Goal: Task Accomplishment & Management: Use online tool/utility

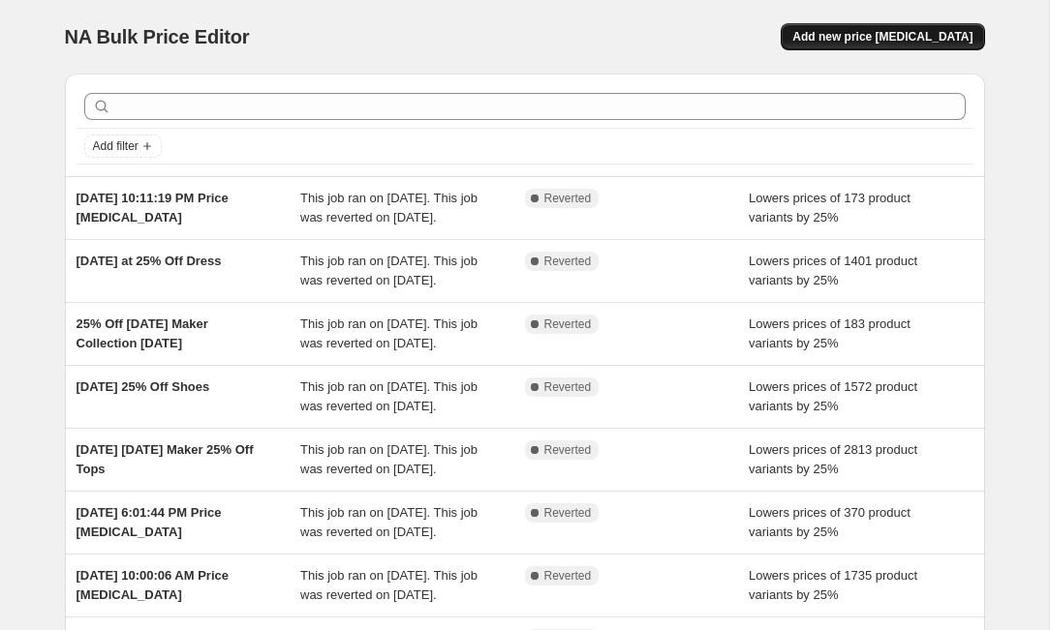
click at [865, 33] on span "Add new price [MEDICAL_DATA]" at bounding box center [882, 36] width 180 height 15
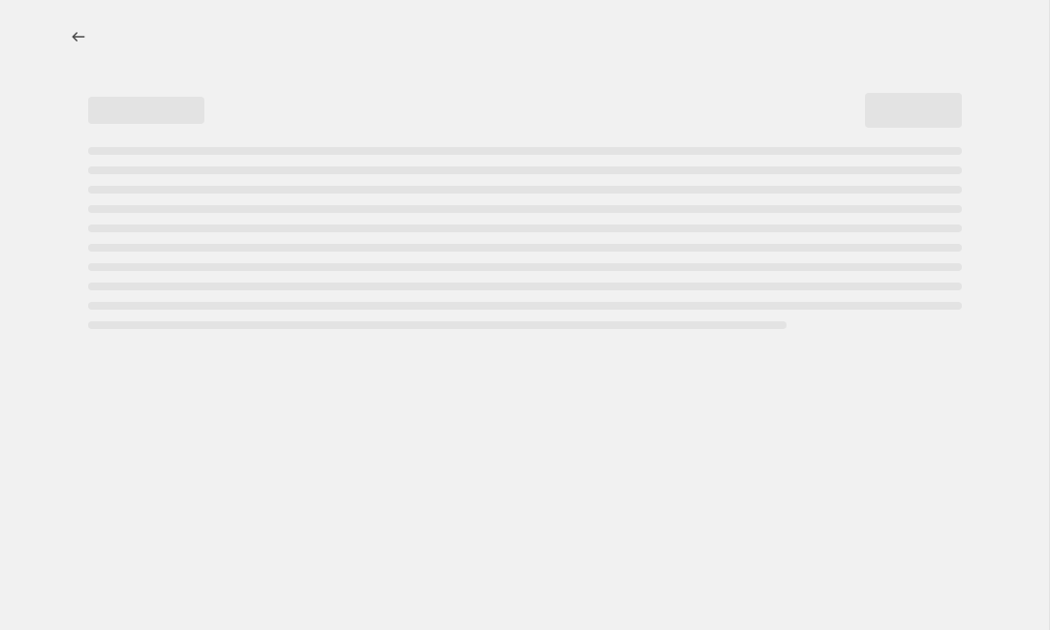
select select "percentage"
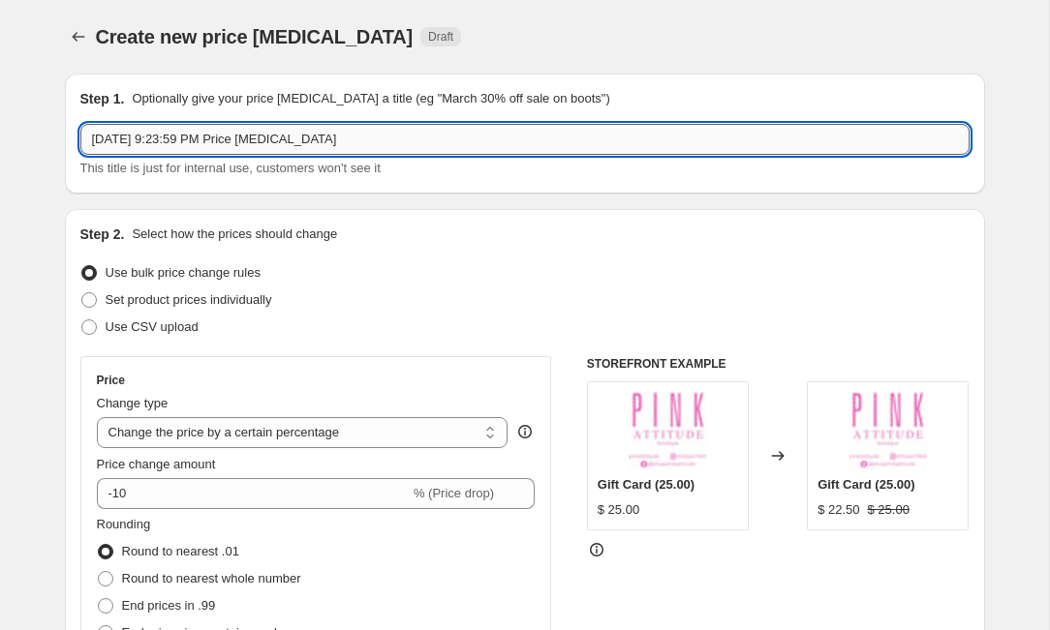
drag, startPoint x: 88, startPoint y: 142, endPoint x: 408, endPoint y: 153, distance: 319.7
click at [410, 156] on div "[DATE] 9:23:59 PM Price [MEDICAL_DATA] This title is just for internal use, cus…" at bounding box center [524, 151] width 889 height 54
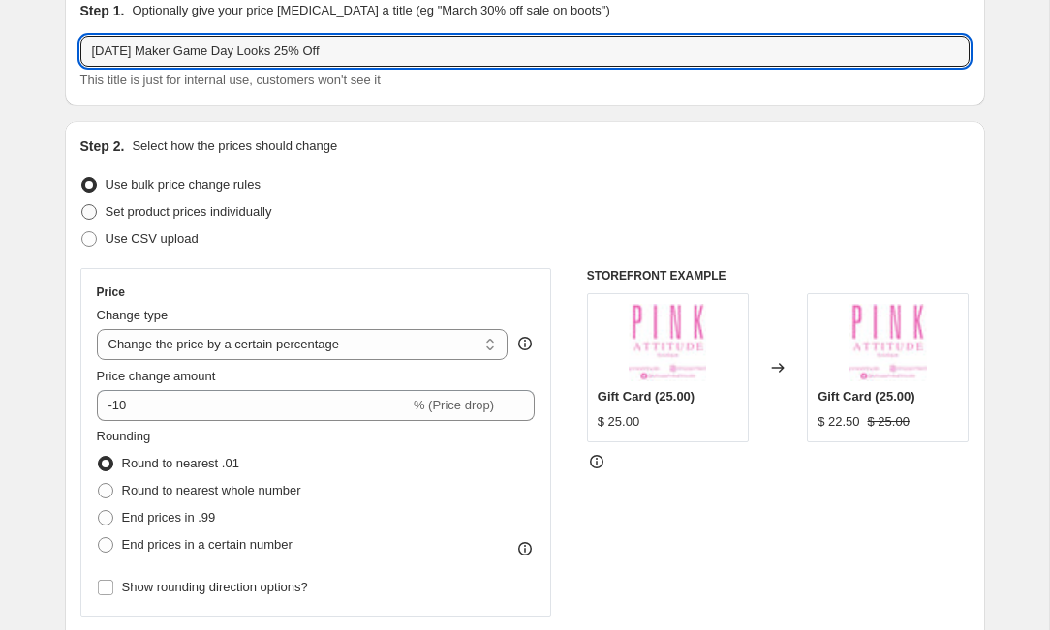
scroll to position [94, 0]
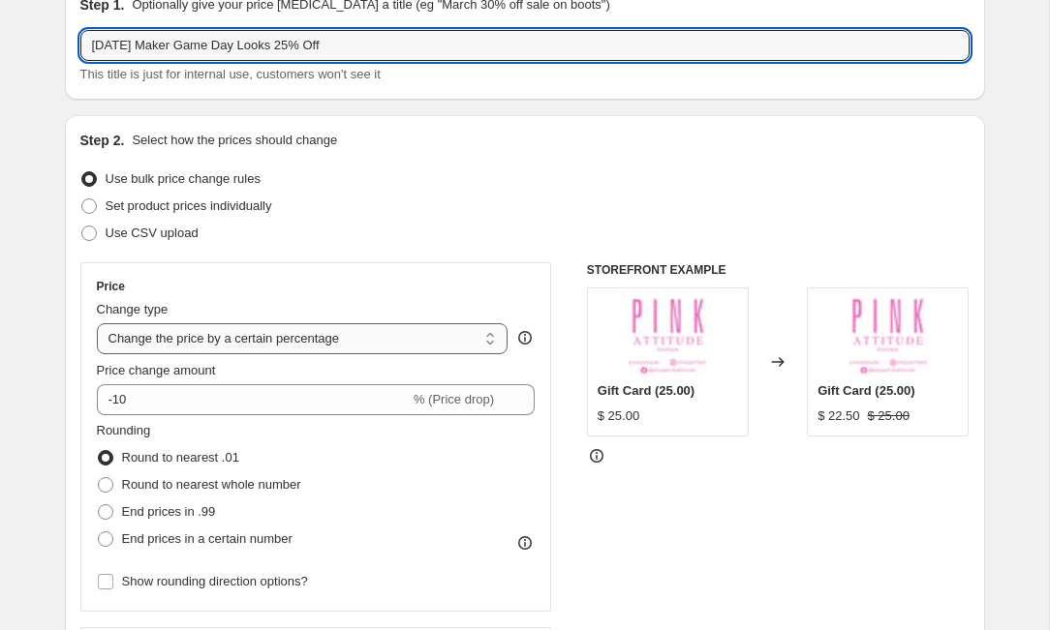
type input "[DATE] Maker Game Day Looks 25% Off"
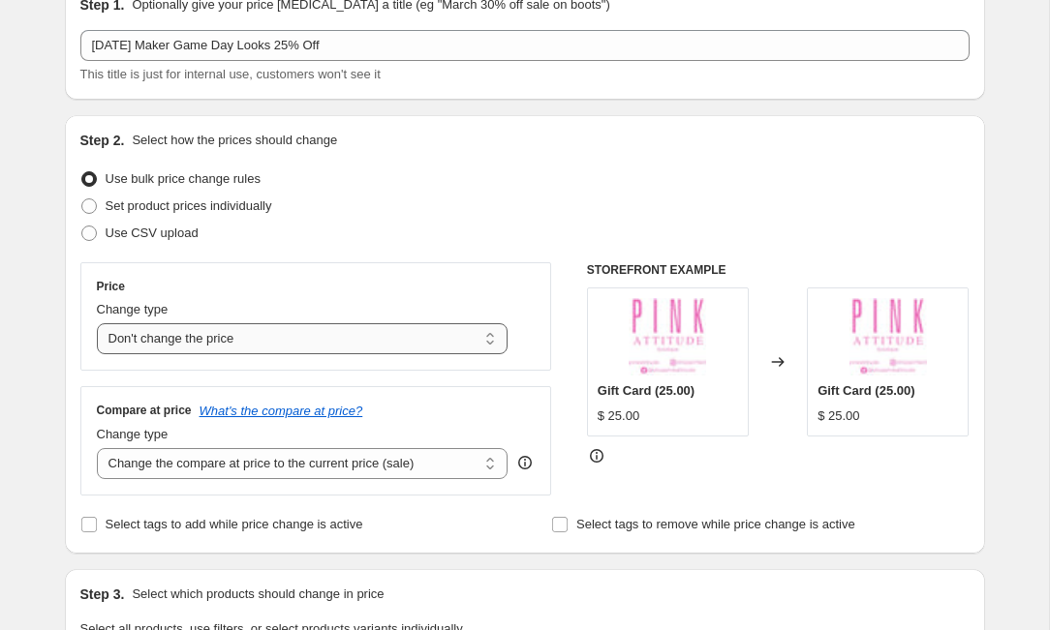
select select "percentage"
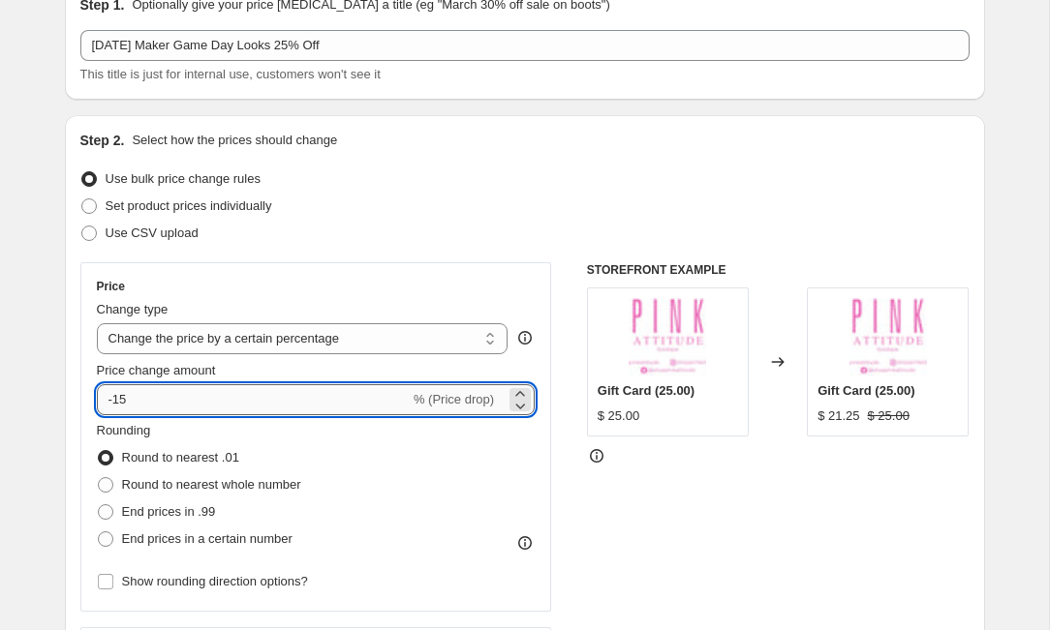
click at [234, 397] on input "-15" at bounding box center [253, 399] width 313 height 31
type input "-1"
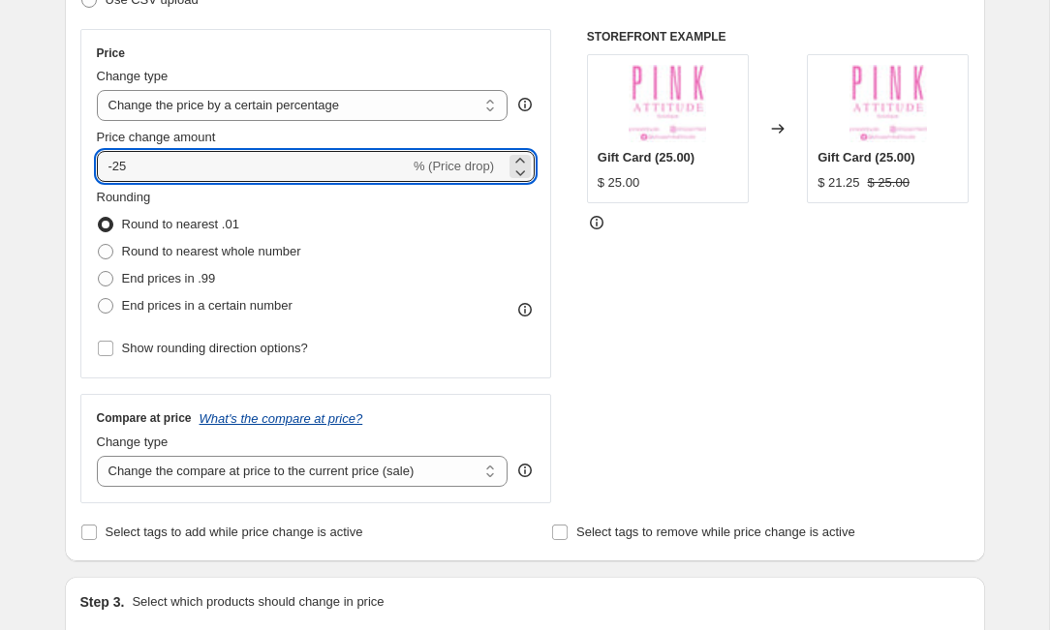
scroll to position [350, 0]
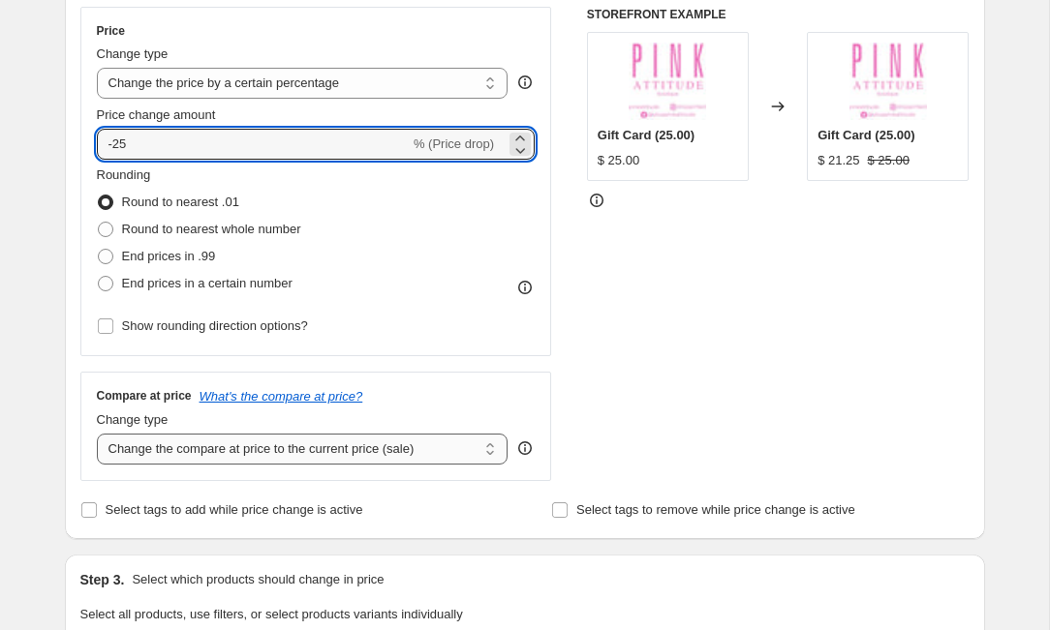
type input "-25"
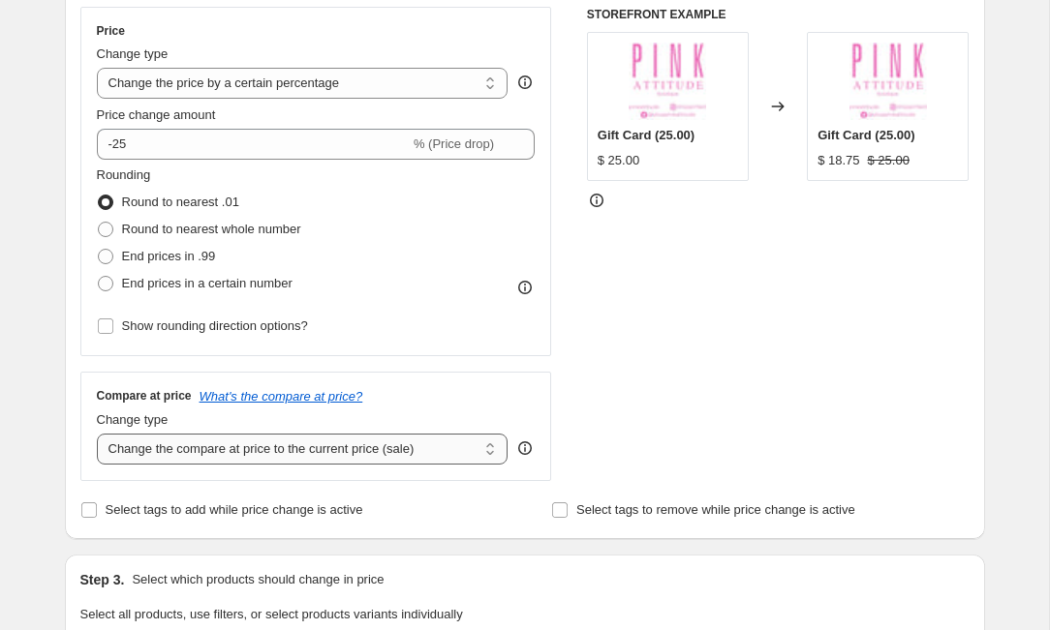
select select "no_change"
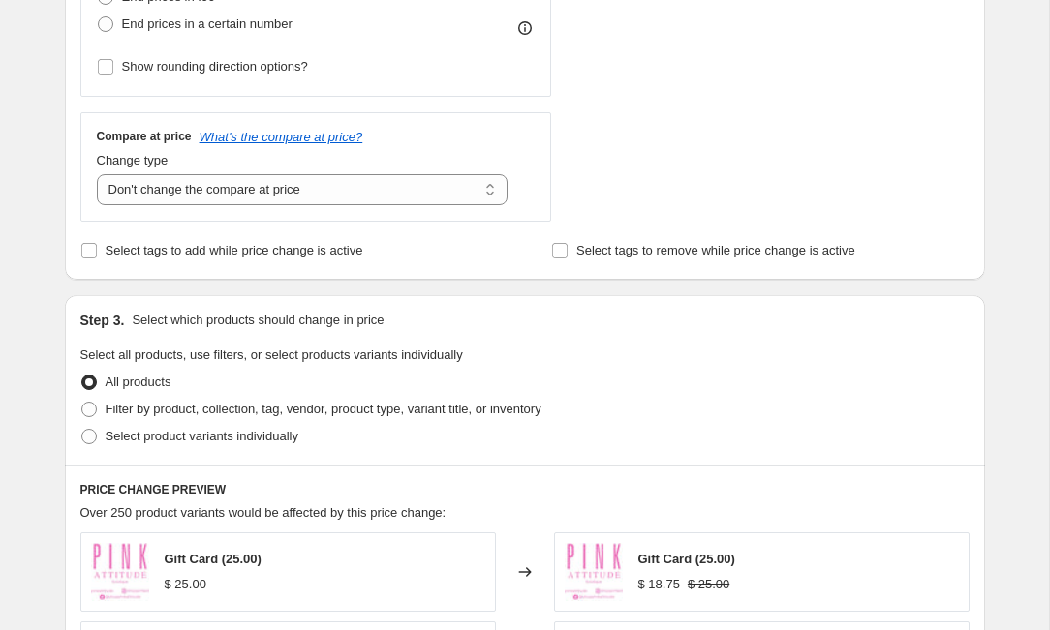
scroll to position [612, 0]
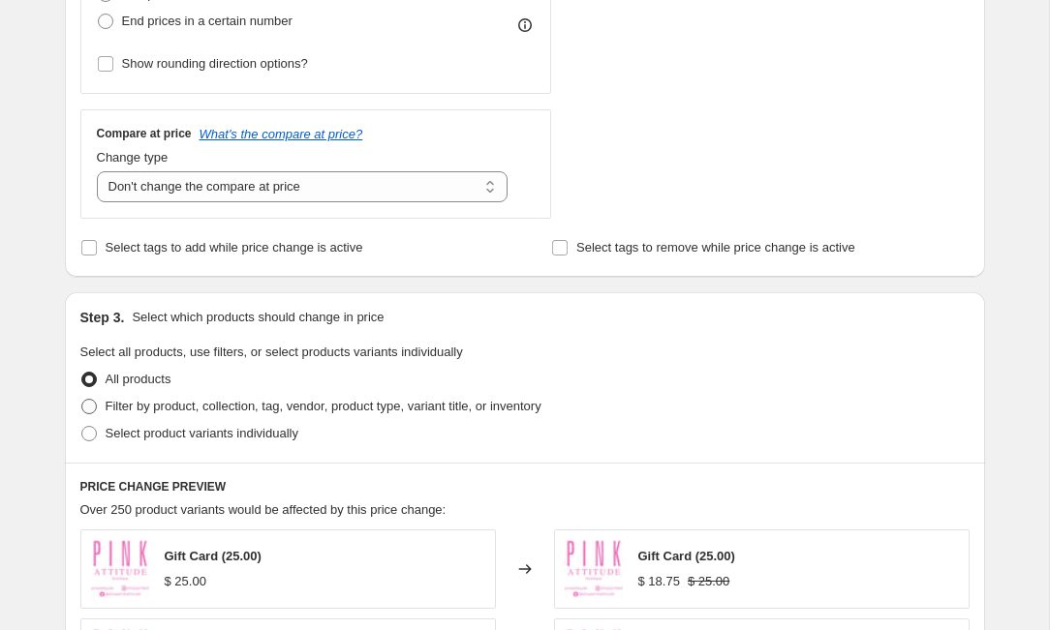
click at [89, 411] on span at bounding box center [88, 406] width 15 height 15
click at [82, 400] on input "Filter by product, collection, tag, vendor, product type, variant title, or inv…" at bounding box center [81, 399] width 1 height 1
radio input "true"
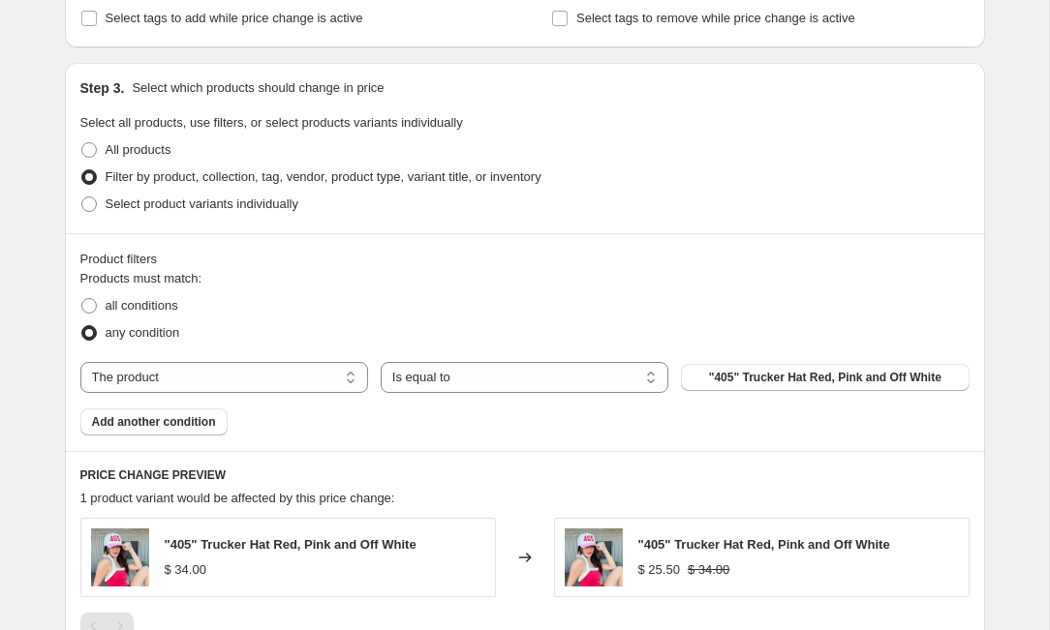
scroll to position [857, 0]
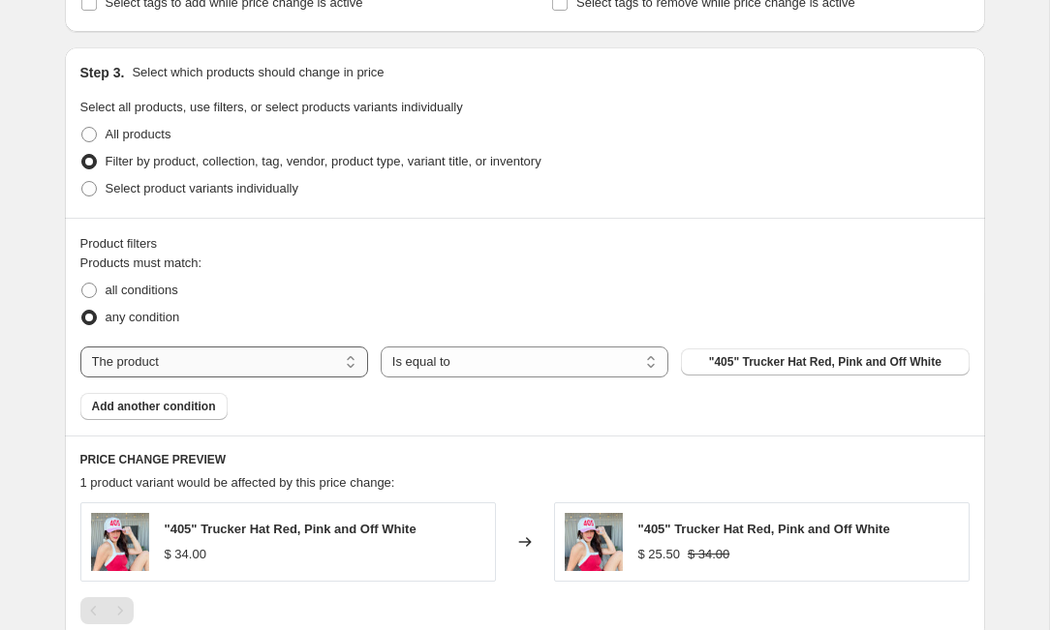
select select "collection"
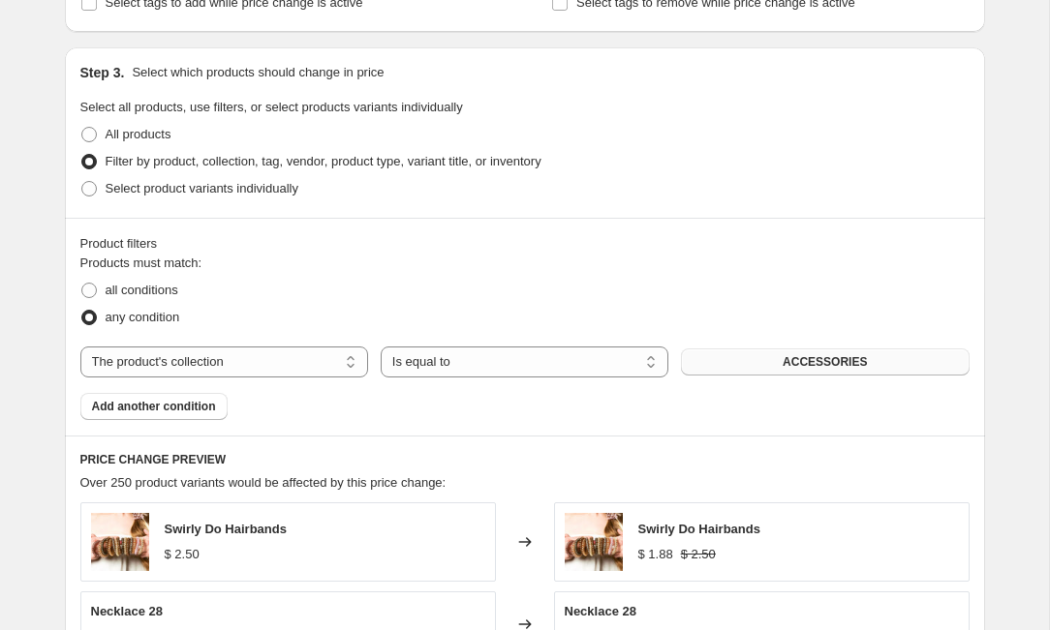
click at [742, 364] on button "ACCESSORIES" at bounding box center [825, 362] width 288 height 27
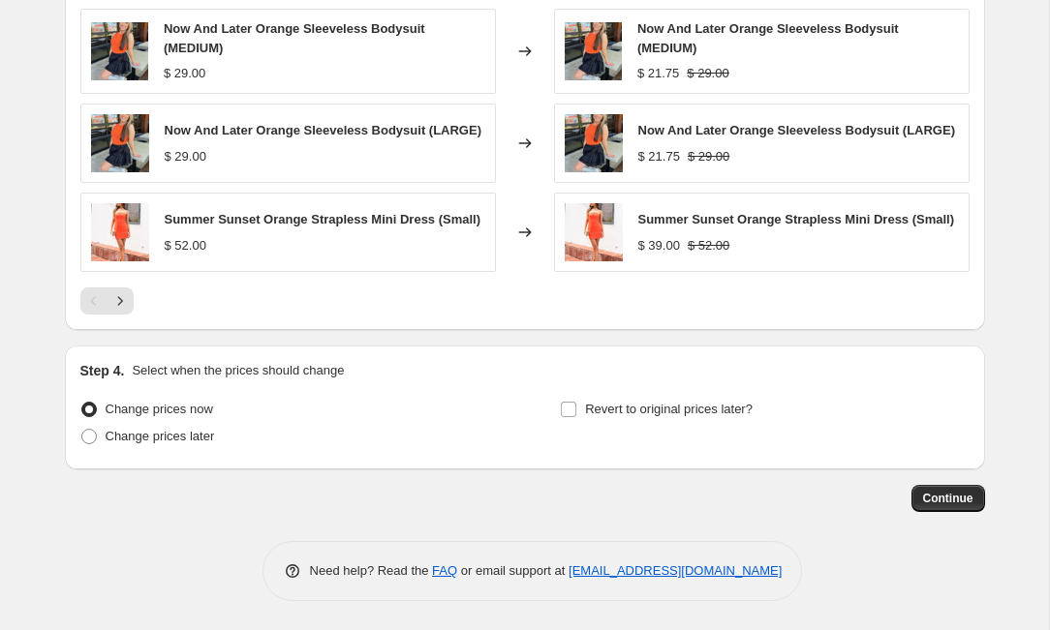
scroll to position [1548, 0]
click at [88, 440] on span at bounding box center [88, 436] width 15 height 15
click at [82, 430] on input "Change prices later" at bounding box center [81, 429] width 1 height 1
radio input "true"
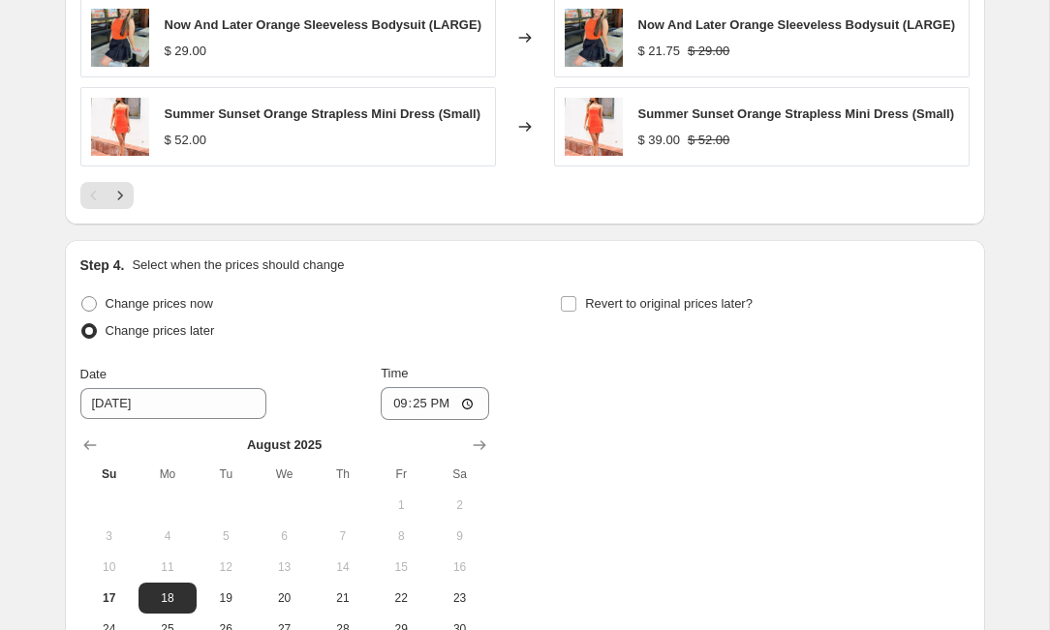
scroll to position [1646, 0]
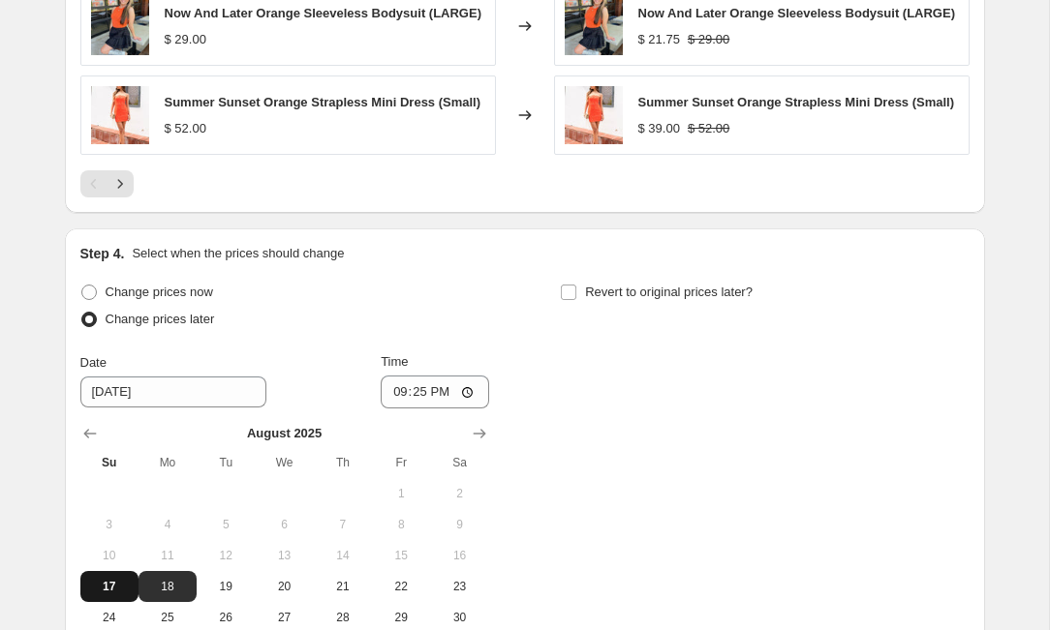
click at [114, 595] on span "17" at bounding box center [109, 586] width 43 height 15
type input "[DATE]"
click at [427, 409] on input "21:25" at bounding box center [435, 392] width 108 height 33
click at [445, 409] on input "23:25" at bounding box center [435, 392] width 108 height 33
type input "23:00"
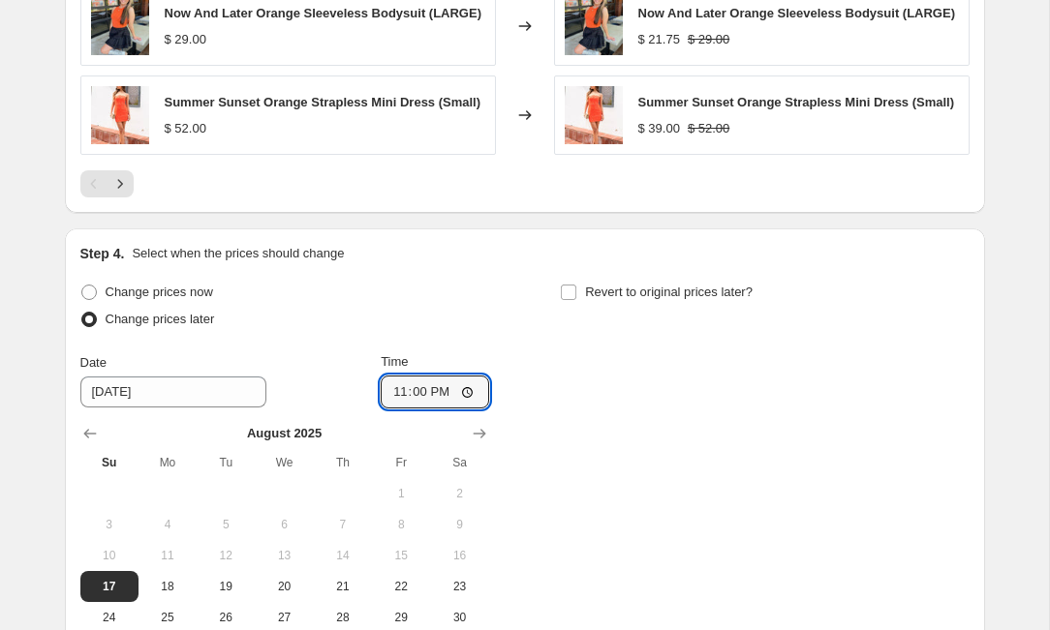
click at [602, 460] on div "Change prices now Change prices later Date [DATE] Time 23:00 [DATE] Su Mo Tu We…" at bounding box center [524, 471] width 889 height 385
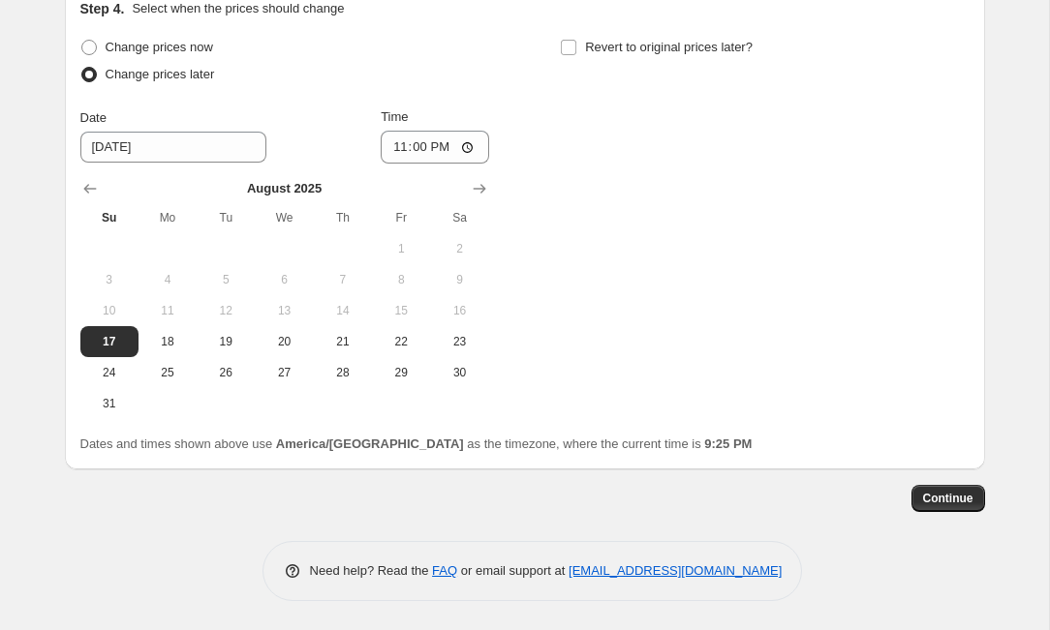
scroll to position [1913, 0]
click at [570, 42] on input "Revert to original prices later?" at bounding box center [568, 47] width 15 height 15
checkbox input "true"
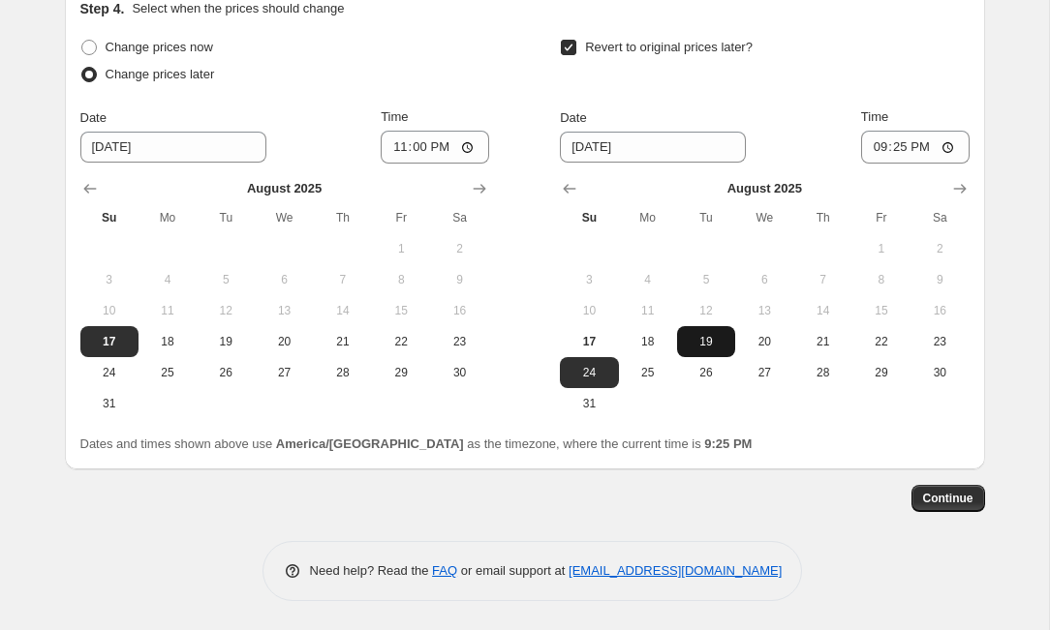
click at [705, 337] on span "19" at bounding box center [706, 341] width 43 height 15
type input "[DATE]"
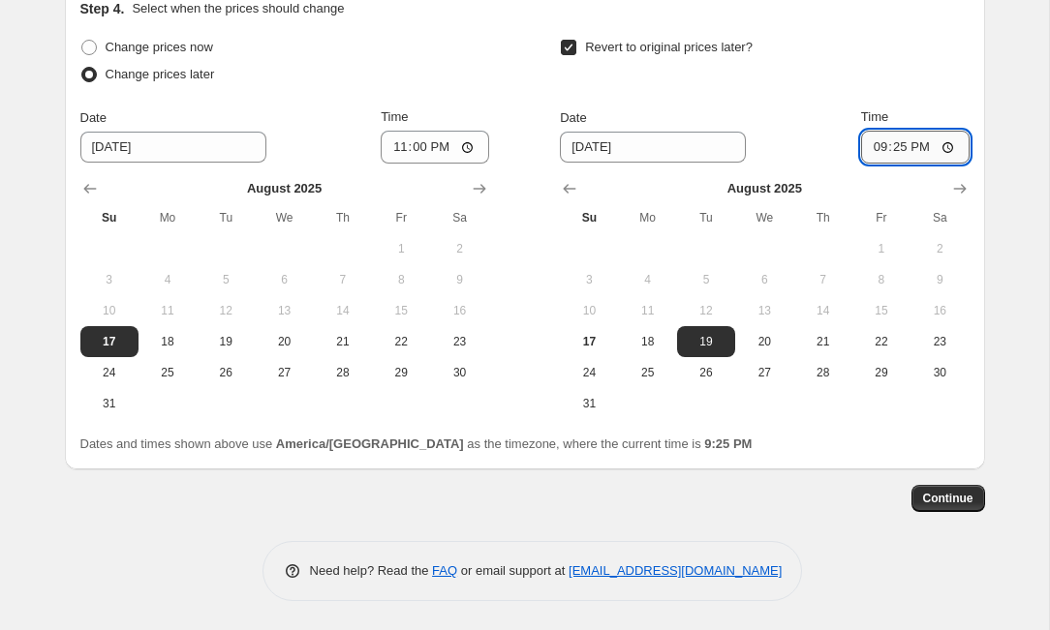
click at [899, 151] on input "21:25" at bounding box center [915, 147] width 108 height 33
click at [926, 150] on input "14:25" at bounding box center [915, 147] width 108 height 33
click at [953, 146] on input "14:00" at bounding box center [915, 147] width 108 height 33
type input "02:00"
click at [953, 499] on span "Continue" at bounding box center [948, 498] width 50 height 15
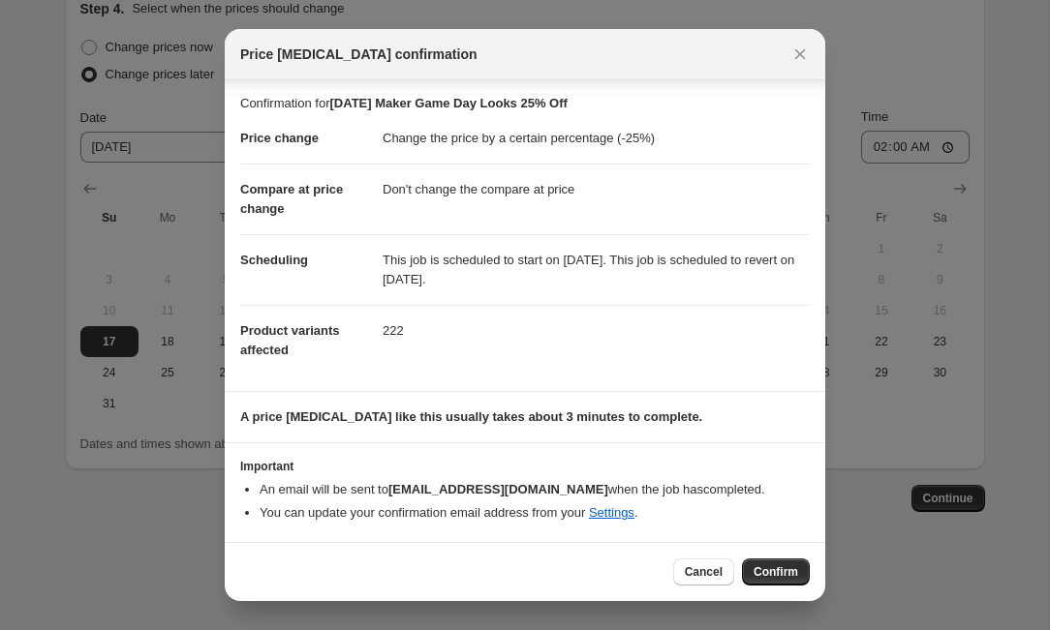
scroll to position [2, 0]
click at [776, 572] on span "Confirm" at bounding box center [775, 572] width 45 height 15
